Goal: Navigation & Orientation: Find specific page/section

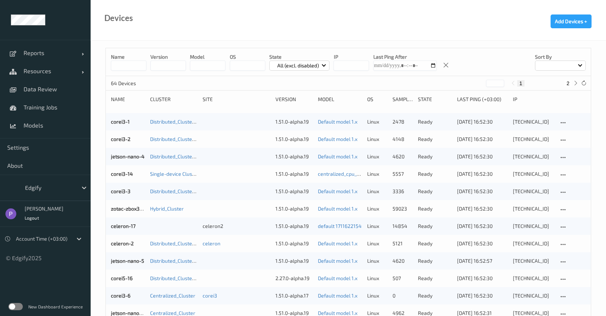
click at [29, 175] on div "Edgify" at bounding box center [45, 188] width 91 height 26
click at [22, 167] on span "About" at bounding box center [45, 165] width 76 height 7
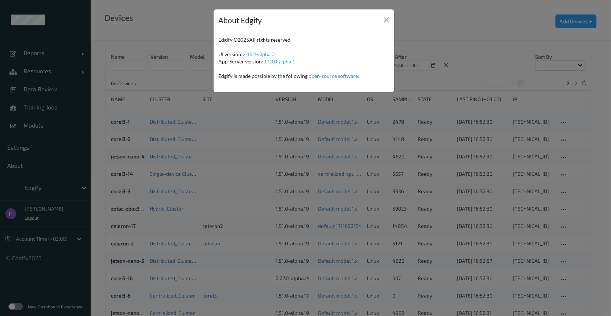
click at [26, 192] on div "About Edgify Edgify © 2025 All rights reserved. UI version: 2.48.1-alpha.0 App-…" at bounding box center [305, 158] width 611 height 316
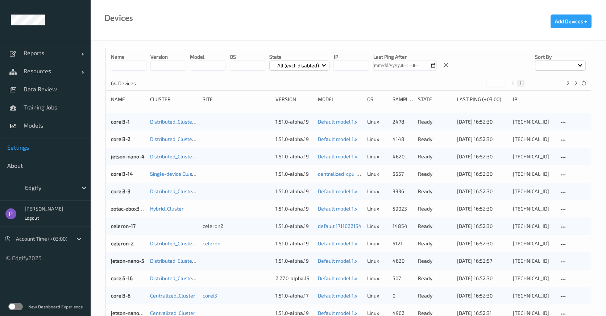
click at [16, 153] on link "Settings" at bounding box center [45, 148] width 91 height 18
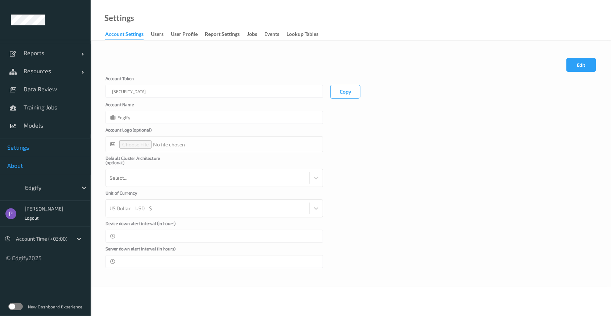
click at [29, 170] on link "About" at bounding box center [45, 166] width 91 height 18
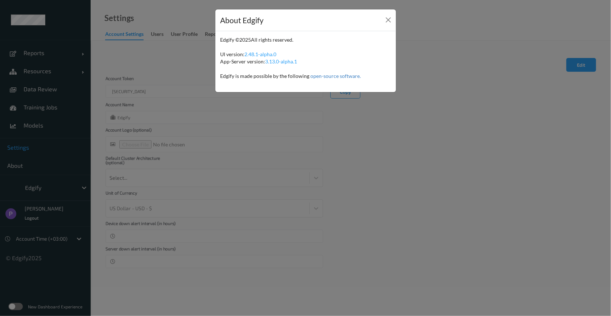
click at [33, 210] on div "About Edgify Edgify © 2025 All rights reserved. UI version: 2.48.1-alpha.0 App-…" at bounding box center [305, 158] width 611 height 316
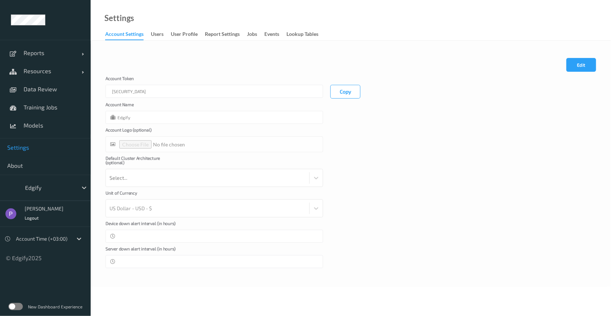
click at [18, 304] on label at bounding box center [15, 306] width 15 height 7
